Goal: Use online tool/utility: Use online tool/utility

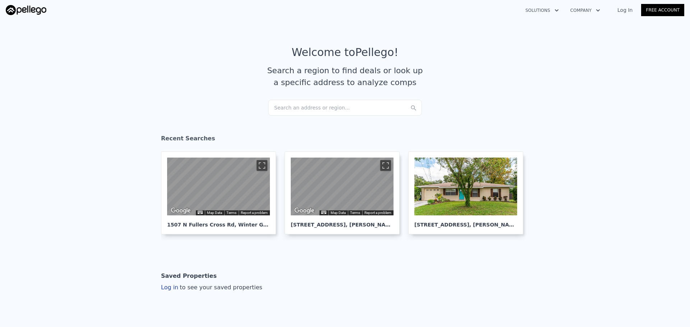
click at [325, 106] on div "Search an address or region..." at bounding box center [345, 108] width 154 height 16
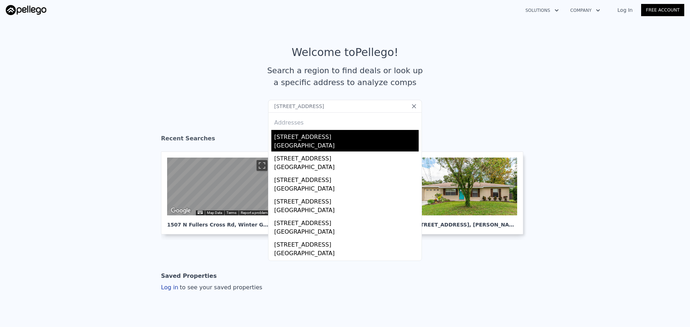
type input "[STREET_ADDRESS]"
click at [313, 144] on div "[GEOGRAPHIC_DATA]" at bounding box center [346, 147] width 144 height 10
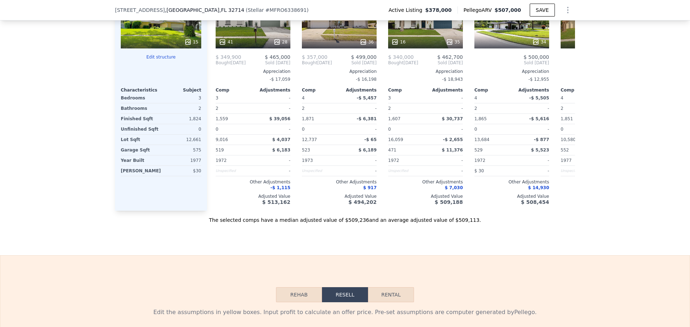
scroll to position [968, 0]
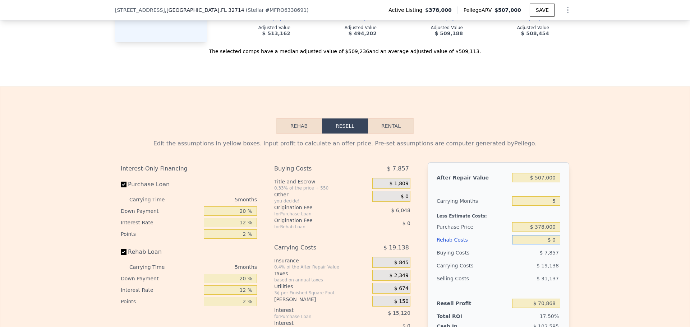
click at [551, 245] on input "$ 0" at bounding box center [536, 239] width 48 height 9
type input "$ 75"
type input "$ 70,787"
type input "$ 75,000"
type input "-$ 8,332"
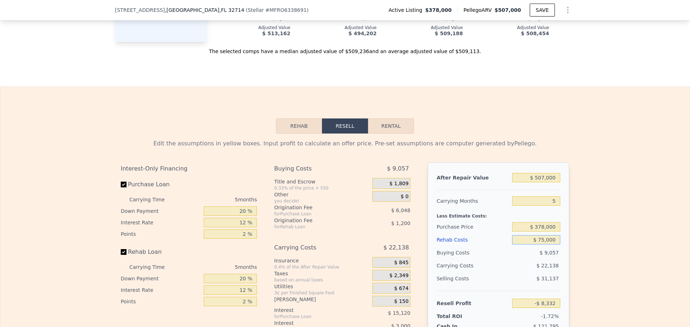
type input "$ 75,000"
click at [542, 232] on input "$ 378,000" at bounding box center [536, 226] width 48 height 9
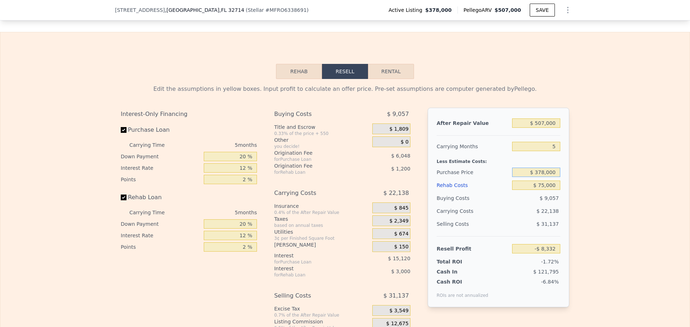
scroll to position [1039, 0]
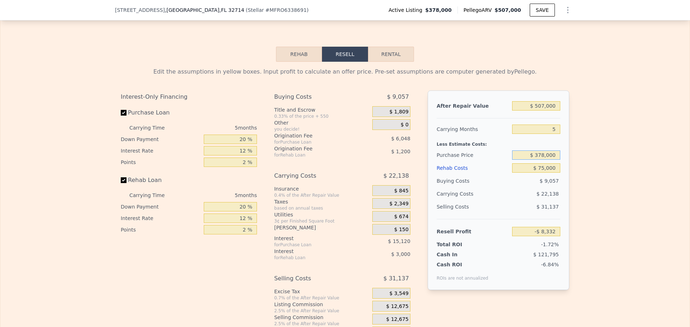
drag, startPoint x: 544, startPoint y: 165, endPoint x: 550, endPoint y: 179, distance: 15.3
click at [544, 160] on input "$ 378,000" at bounding box center [536, 155] width 48 height 9
type input "$ 300,000"
type input "$ 74,296"
drag, startPoint x: 118, startPoint y: 121, endPoint x: 119, endPoint y: 182, distance: 61.1
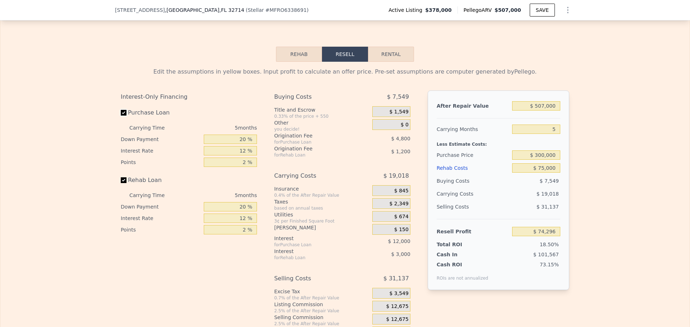
click at [121, 116] on input "Purchase Loan" at bounding box center [124, 113] width 6 height 6
checkbox input "false"
type input "$ 91,096"
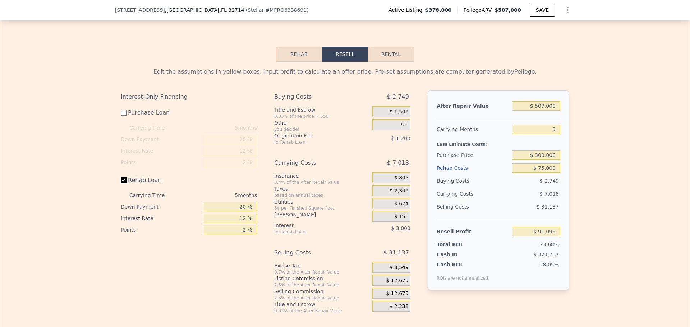
click at [121, 183] on input "Rehab Loan" at bounding box center [124, 180] width 6 height 6
checkbox input "false"
type input "$ 95,296"
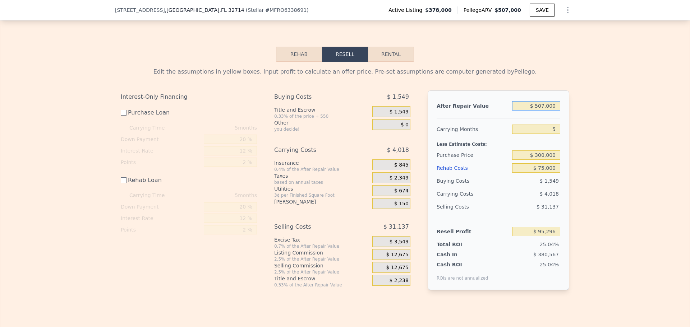
click at [544, 111] on input "$ 507,000" at bounding box center [536, 105] width 48 height 9
type input "$ 50,000"
type input "-$ 333,372"
type input "$ 5,000"
type input "-$ 375,582"
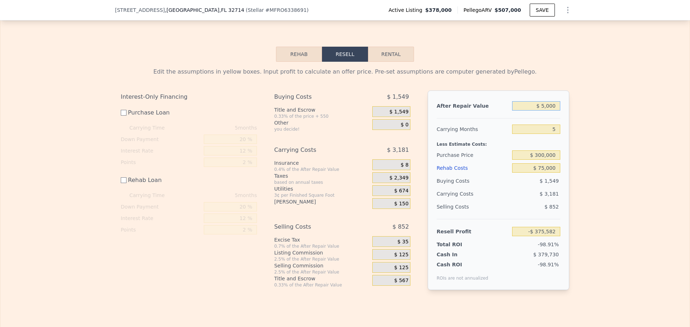
type input "$ 000"
type input "-$ 380,272"
type input "$ 4,000"
type input "-$ 376,520"
type input "$ 49,000"
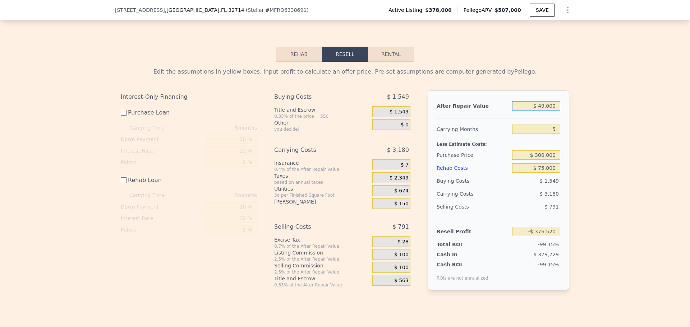
type input "-$ 334,310"
type input "$ 490,000"
type input "$ 79,349"
type input "$ 490,000"
click at [544, 160] on input "$ 300,000" at bounding box center [536, 155] width 48 height 9
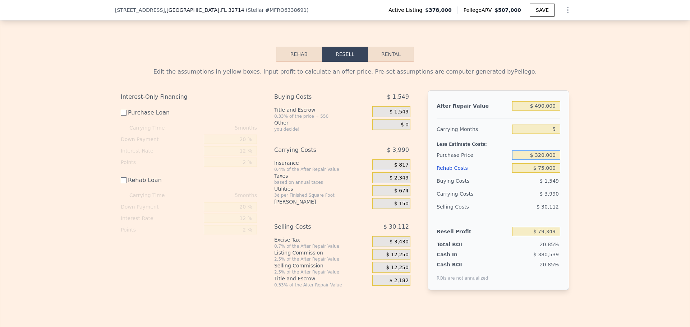
type input "$ 320,000"
click at [525, 236] on input "$ 79,349" at bounding box center [536, 231] width 48 height 9
type input "$ 59,282"
click at [540, 173] on input "$ 75,000" at bounding box center [536, 167] width 48 height 9
type input "$ 5,000"
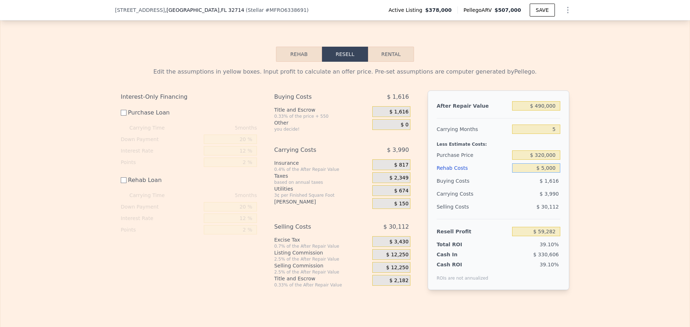
type input "$ 129,282"
type input "$ 85,000"
type input "$ 49,282"
type input "$ 85,000"
click at [519, 160] on input "$ 320,000" at bounding box center [536, 155] width 48 height 9
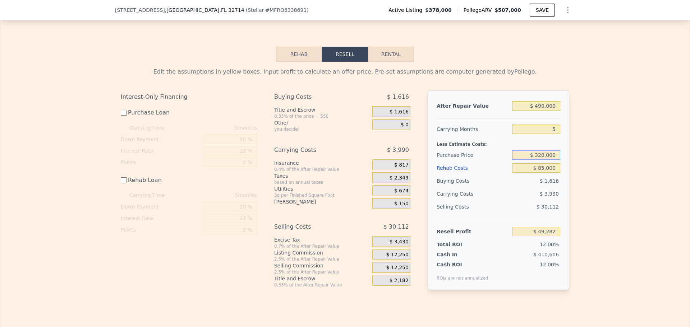
click at [542, 160] on input "$ 320,000" at bounding box center [536, 155] width 48 height 9
type input "$ 300,000"
click at [527, 236] on input "$ 49,282" at bounding box center [536, 231] width 48 height 9
type input "$ 69,349"
